Goal: Information Seeking & Learning: Check status

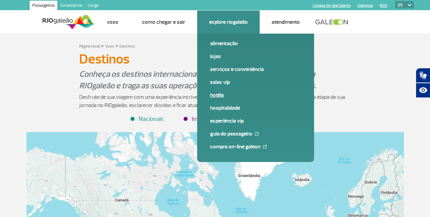
click at [218, 95] on link "Hotéis" at bounding box center [255, 95] width 91 height 7
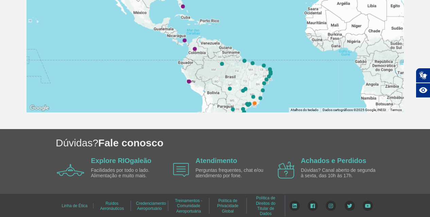
scroll to position [289, 0]
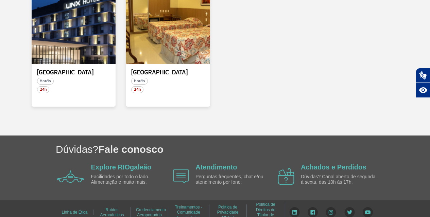
scroll to position [15, 0]
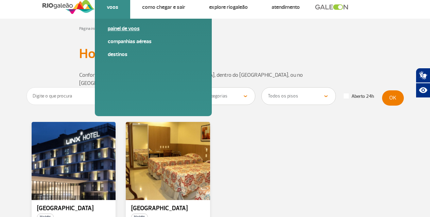
click at [121, 27] on link "Painel de voos" at bounding box center [153, 28] width 91 height 7
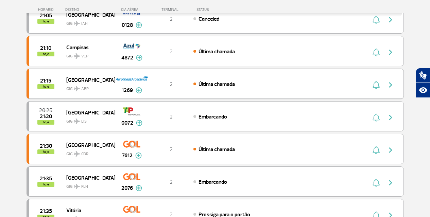
scroll to position [287, 0]
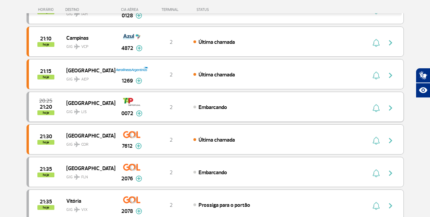
click at [139, 115] on img at bounding box center [139, 114] width 6 height 6
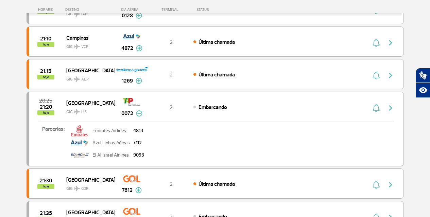
click at [142, 115] on img at bounding box center [139, 114] width 6 height 6
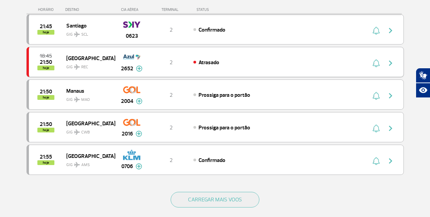
scroll to position [627, 0]
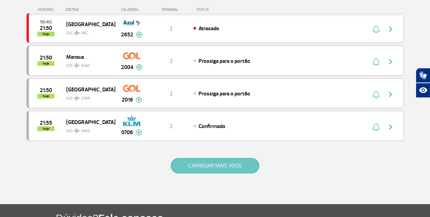
click at [216, 169] on button "CARREGAR MAIS VOOS" at bounding box center [215, 166] width 89 height 16
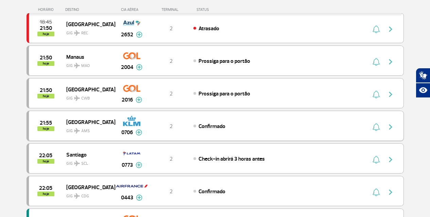
click at [172, 128] on span "2" at bounding box center [171, 126] width 3 height 7
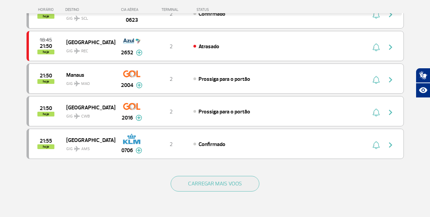
scroll to position [612, 0]
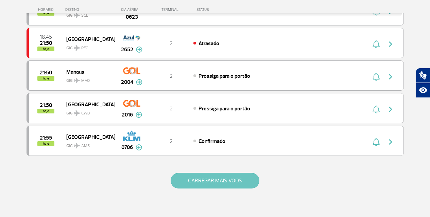
click at [198, 181] on button "CARREGAR MAIS VOOS" at bounding box center [215, 181] width 89 height 16
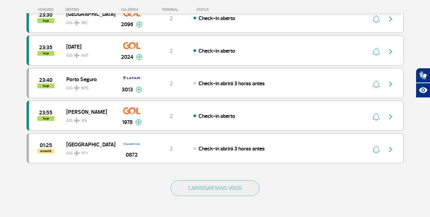
scroll to position [1293, 0]
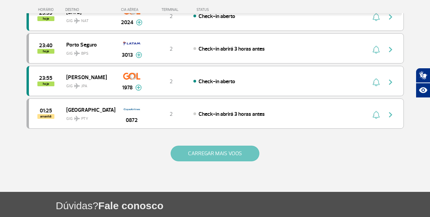
click at [188, 158] on button "CARREGAR MAIS VOOS" at bounding box center [215, 154] width 89 height 16
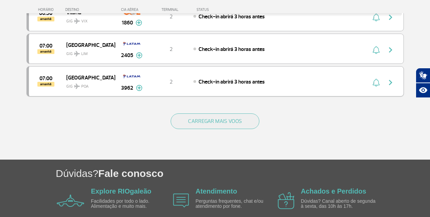
scroll to position [2007, 0]
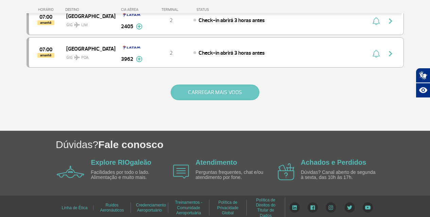
click at [187, 95] on button "CARREGAR MAIS VOOS" at bounding box center [215, 93] width 89 height 16
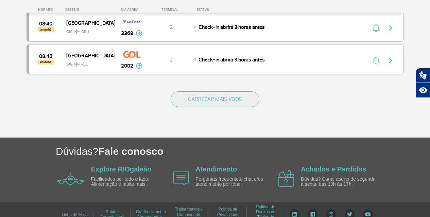
scroll to position [2664, 0]
